Goal: Check status: Check status

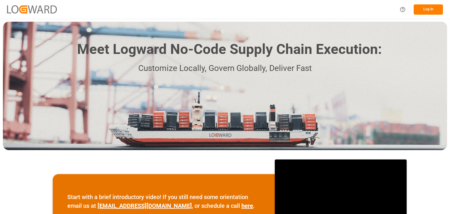
click at [425, 12] on button "Log In" at bounding box center [427, 9] width 29 height 10
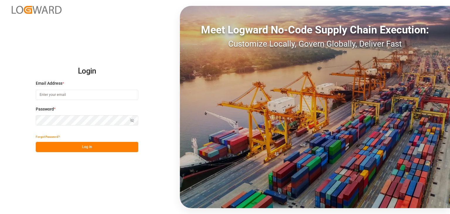
click at [108, 96] on input at bounding box center [87, 95] width 102 height 10
type input "O"
type input "[PERSON_NAME][EMAIL_ADDRESS][PERSON_NAME][DOMAIN_NAME]"
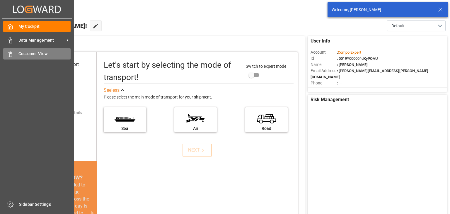
click at [12, 54] on icon at bounding box center [10, 54] width 6 height 6
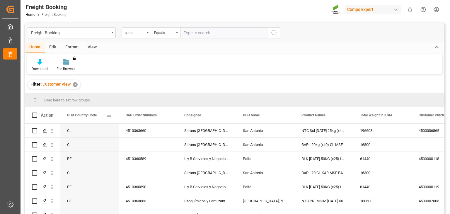
click at [82, 115] on span "POD Country Code" at bounding box center [82, 115] width 30 height 4
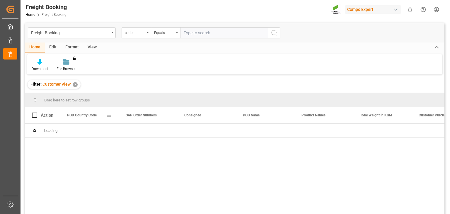
click at [107, 116] on span at bounding box center [108, 114] width 5 height 5
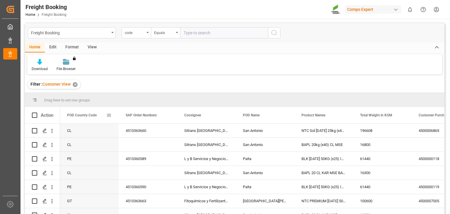
click at [91, 115] on span "POD Country Code" at bounding box center [82, 115] width 30 height 4
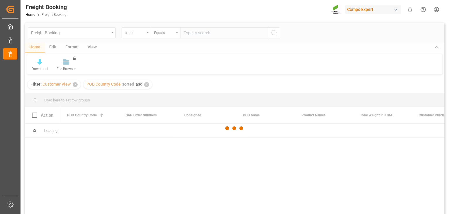
click at [109, 115] on div at bounding box center [234, 128] width 419 height 210
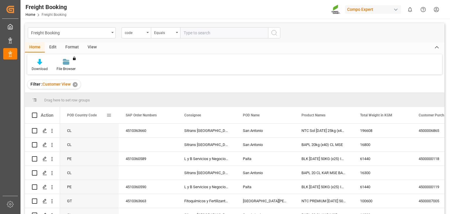
click at [109, 115] on span at bounding box center [108, 114] width 5 height 5
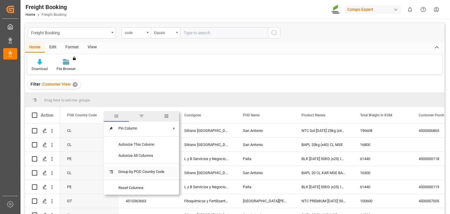
click at [139, 168] on span "Group by POD Country Code" at bounding box center [141, 171] width 55 height 11
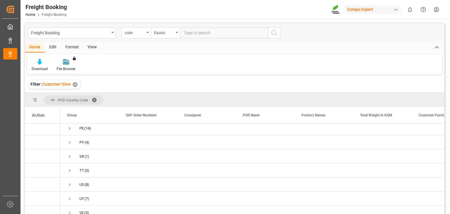
scroll to position [149, 0]
click at [89, 177] on span "(8)" at bounding box center [87, 180] width 5 height 13
click at [71, 178] on span "Press SPACE to select this row." at bounding box center [69, 180] width 5 height 5
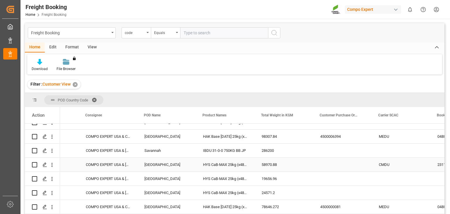
scroll to position [0, 99]
click at [51, 149] on icon "open menu" at bounding box center [52, 151] width 6 height 6
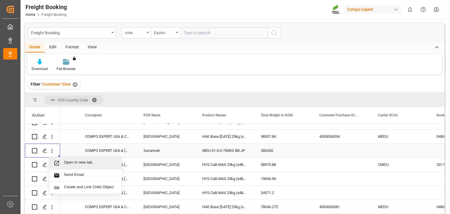
click at [66, 160] on span "Open in new tab" at bounding box center [90, 163] width 53 height 6
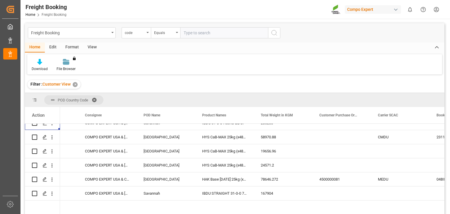
scroll to position [247, 0]
click at [51, 196] on button "open menu" at bounding box center [52, 192] width 6 height 11
click at [70, 203] on span "Open in new tab" at bounding box center [90, 205] width 53 height 6
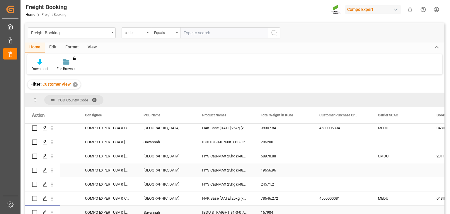
scroll to position [224, 0]
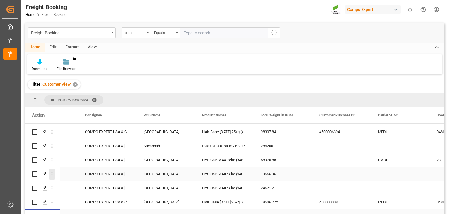
click at [50, 173] on icon "open menu" at bounding box center [52, 174] width 6 height 6
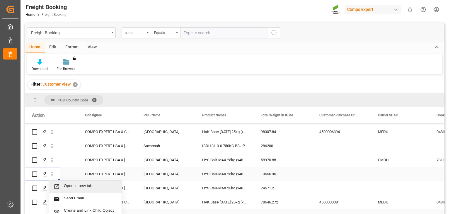
click at [63, 185] on span "Press SPACE to select this row." at bounding box center [59, 186] width 10 height 6
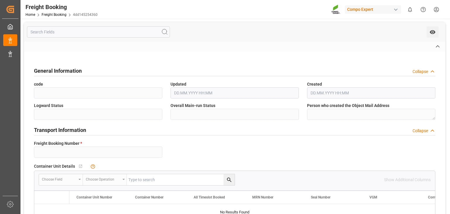
type input "6200000548"
type textarea "4100004507; 4100004552; 4100004508; 4100004505; 4100004510; 4100004509; 4100004…"
type textarea "ZSEA"
type input "WES SINA"
type input "Kobe"
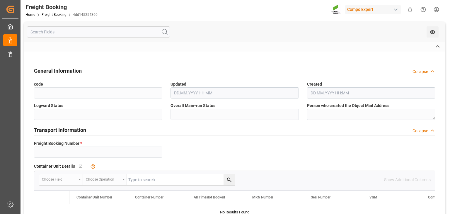
type input "Savannah"
type textarea "5361568"
type textarea "IBDU 31-0-0 750KG BB JP"
type textarea "2474002000"
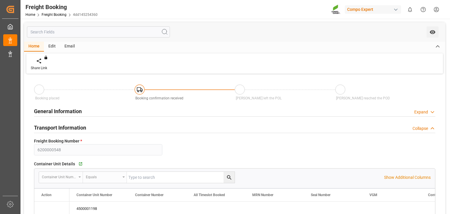
type input "9392901"
type input "JPUKB"
type input "USSAV"
type input "0"
type input "286200"
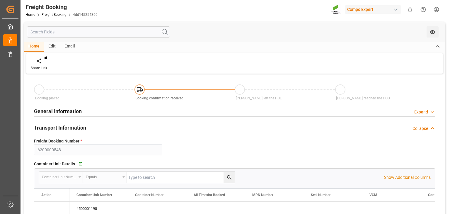
type input "06.10.2025 07:00"
type input "10.10.2025 01:00"
type input "27.11.2025 09:00"
type input "27.08.2025 15:38"
type input "19.09.2025 09:30"
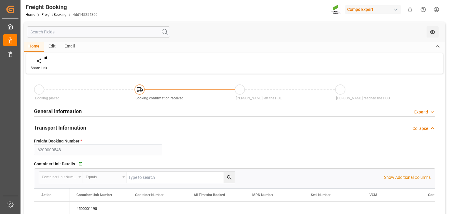
type input "19.09.2025 09:30"
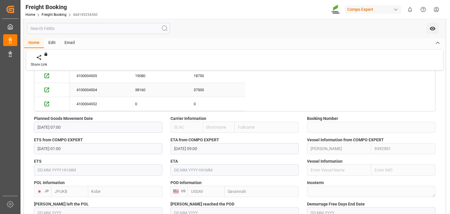
scroll to position [504, 0]
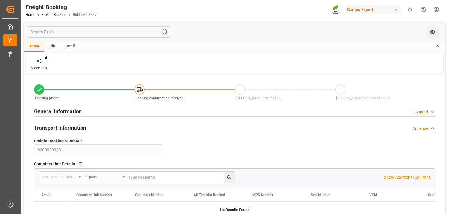
type input "9316361"
type input "JPUKB"
type input "USSAV"
type input "0"
type input "167904"
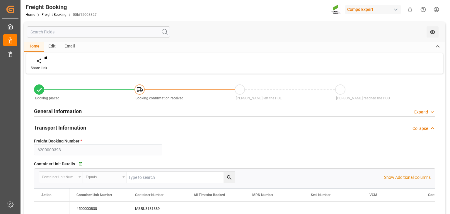
type input "27.08.2025 07:00"
type input "05.09.2025 01:00"
type input "04.10.2025 01:00"
type input "29.07.2025 10:34"
type input "16.09.2025 10:03"
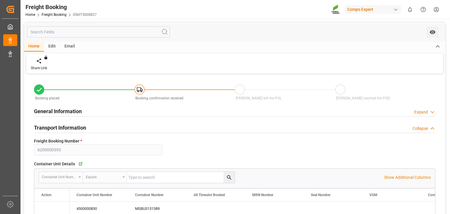
type input "16.09.2025 10:03"
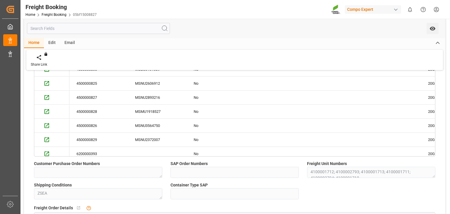
scroll to position [124, 0]
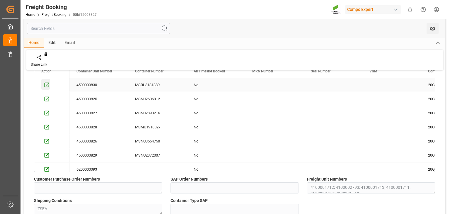
click at [47, 83] on icon "Press SPACE to select this row." at bounding box center [46, 85] width 5 height 5
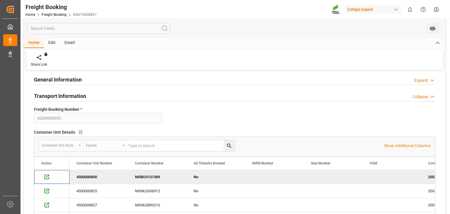
scroll to position [32, 0]
click at [78, 133] on icon "button" at bounding box center [80, 132] width 5 height 5
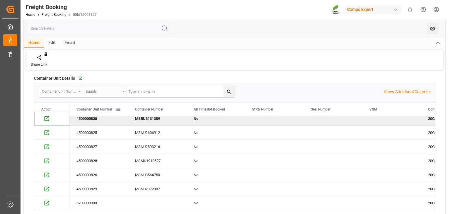
scroll to position [5, 0]
click at [51, 131] on div "Press SPACE to select this row." at bounding box center [51, 131] width 21 height 11
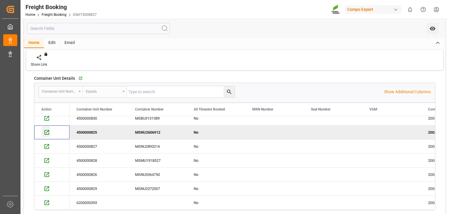
click at [49, 131] on icon "Press SPACE to deselect this row." at bounding box center [47, 132] width 6 height 6
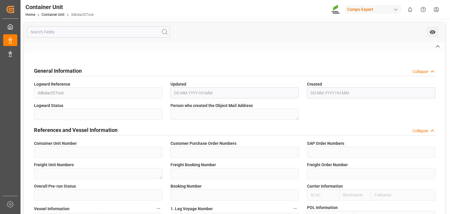
type input "4500000830"
type textarea "4100001713"
type input "6200000393"
type input "6100001293"
type input "2"
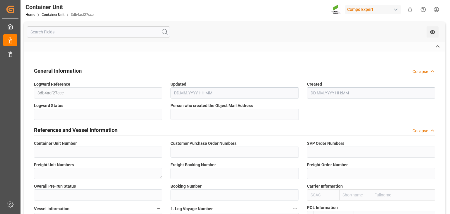
type input "Kobe"
type input "Savannah"
type input "No"
type input "20GP"
type input "MSBU3131389"
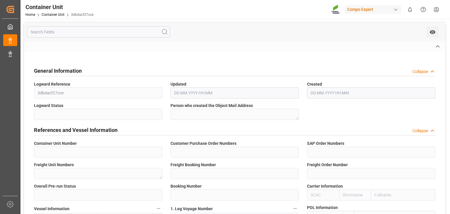
type input "2"
type textarea "32963"
type input "[GEOGRAPHIC_DATA]"
type textarea "IBDU STRAIGHT 31-0-0 750KG BB JP"
type textarea "2474212000"
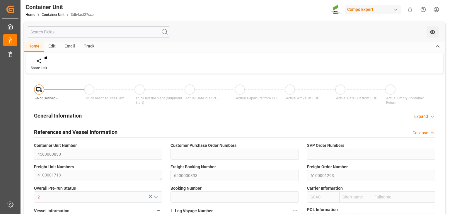
type input "JPUKB"
type input "USSAV"
type input "0"
type input "30528"
type input "20.08.2025 08:52"
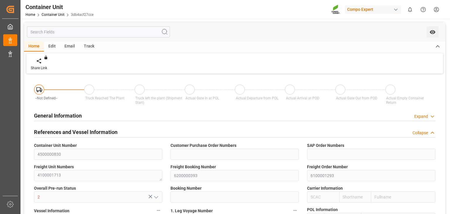
type input "20.08.2025 08:52"
type input "27.08.2025"
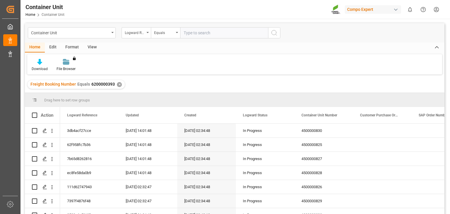
click at [87, 48] on div "View" at bounding box center [92, 47] width 18 height 10
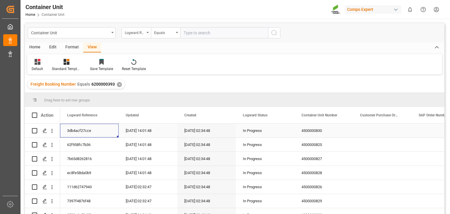
click at [90, 129] on div "3db4acf27cce" at bounding box center [89, 131] width 59 height 14
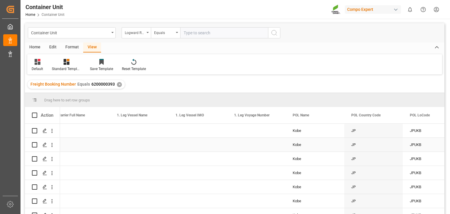
scroll to position [0, 770]
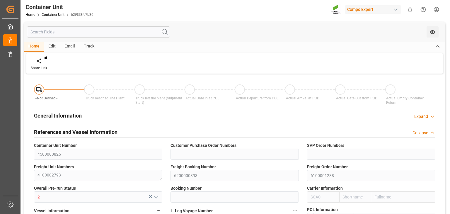
type input "JPUKB"
type input "USSAV"
type input "0"
type input "30528"
type input "[DATE] 08:54"
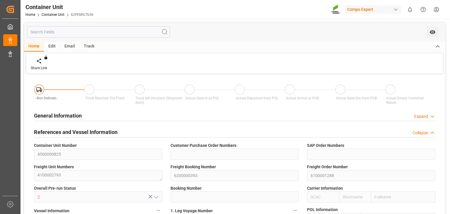
type input "[DATE] 08:54"
type input "[DATE]"
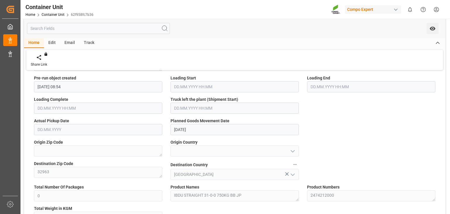
scroll to position [278, 0]
click at [84, 39] on div "Track" at bounding box center [88, 43] width 19 height 10
click at [38, 58] on icon at bounding box center [38, 57] width 6 height 6
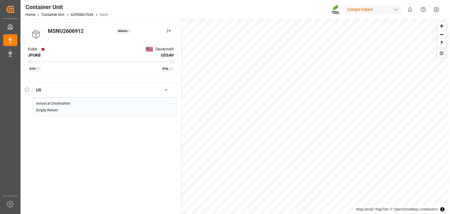
click at [29, 90] on div at bounding box center [27, 89] width 5 height 5
click at [167, 92] on icon "button" at bounding box center [166, 90] width 4 height 4
click at [125, 28] on div "Status: -" at bounding box center [123, 31] width 15 height 6
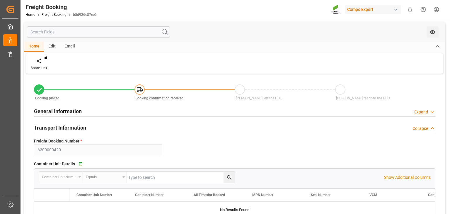
type input "USLGB"
type input "0"
type input "19656.96"
type input "01.09.2025 07:00"
type input "04.08.2025 11:08"
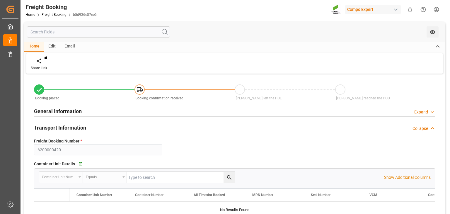
type input "04.08.2025 11:09"
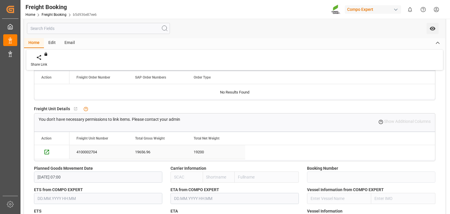
scroll to position [96, 0]
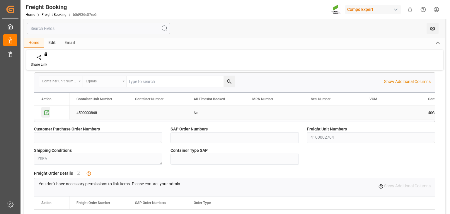
click at [44, 113] on icon "Press SPACE to select this row." at bounding box center [47, 112] width 6 height 6
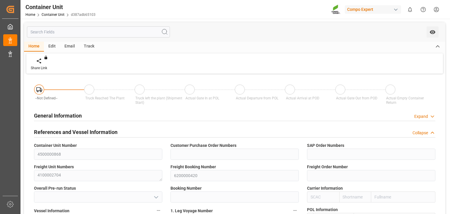
type input "4500000868"
type textarea "4100002704"
type input "6200000420"
type input "[GEOGRAPHIC_DATA]"
type input "No"
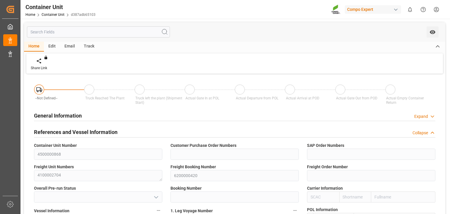
type input "40GP"
type input "2"
type textarea "32963"
type input "[GEOGRAPHIC_DATA]"
type textarea "HYS CaB-MAX 25kg (x48) INT"
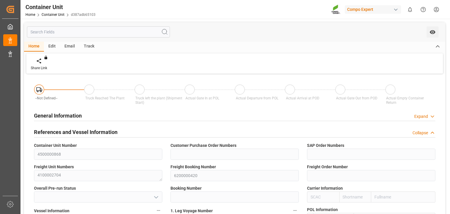
type textarea "4565002004"
type input "USLGB"
type input "0"
type input "19656.96"
type input "[DATE]"
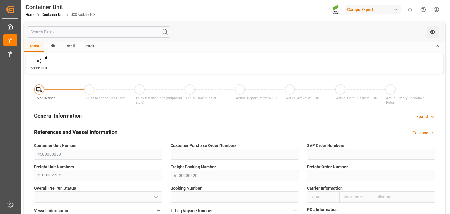
click at [85, 50] on div "Track" at bounding box center [88, 47] width 19 height 10
click at [40, 65] on div "Tracking" at bounding box center [37, 64] width 23 height 13
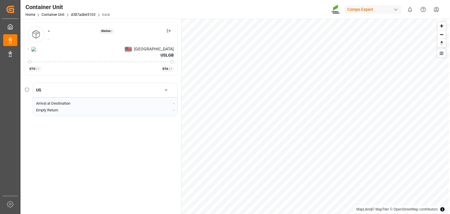
click at [28, 89] on div at bounding box center [27, 89] width 5 height 5
